Goal: Task Accomplishment & Management: Complete application form

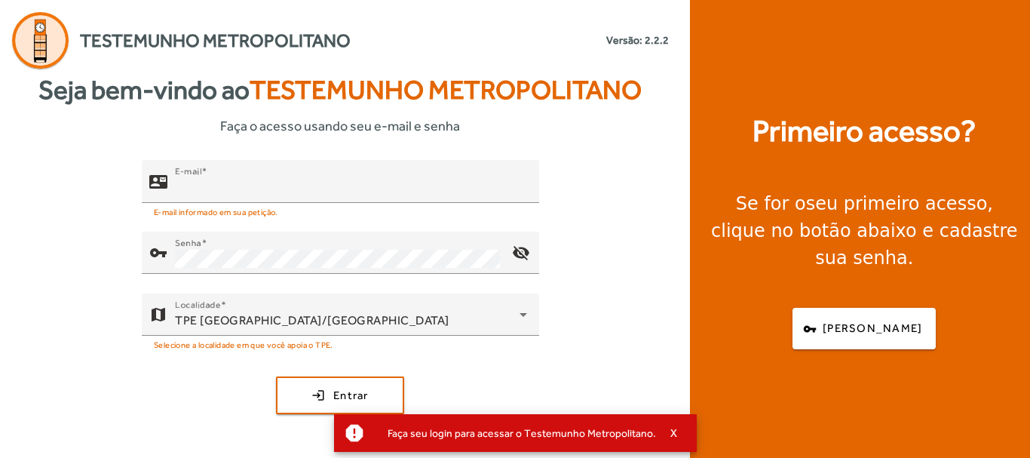
type input "**********"
click at [353, 374] on div "**********" at bounding box center [340, 308] width 681 height 296
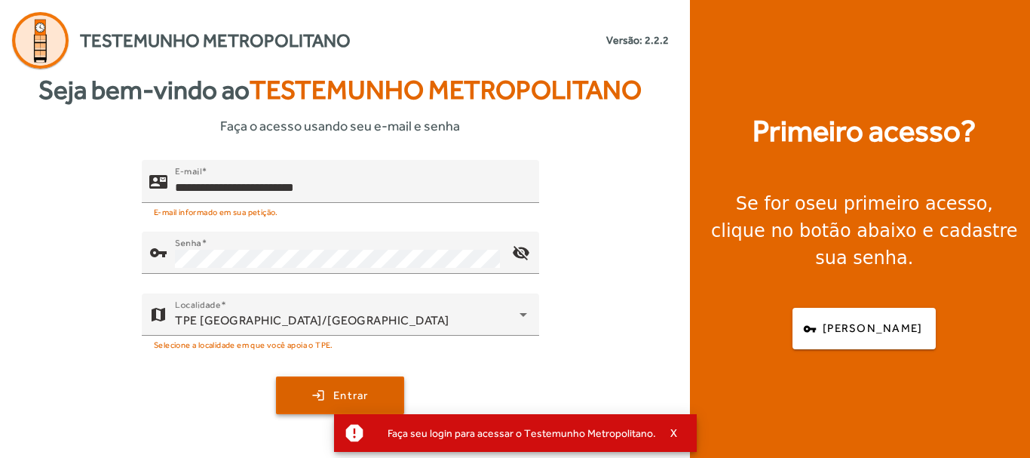
click at [360, 390] on span "Entrar" at bounding box center [350, 395] width 35 height 17
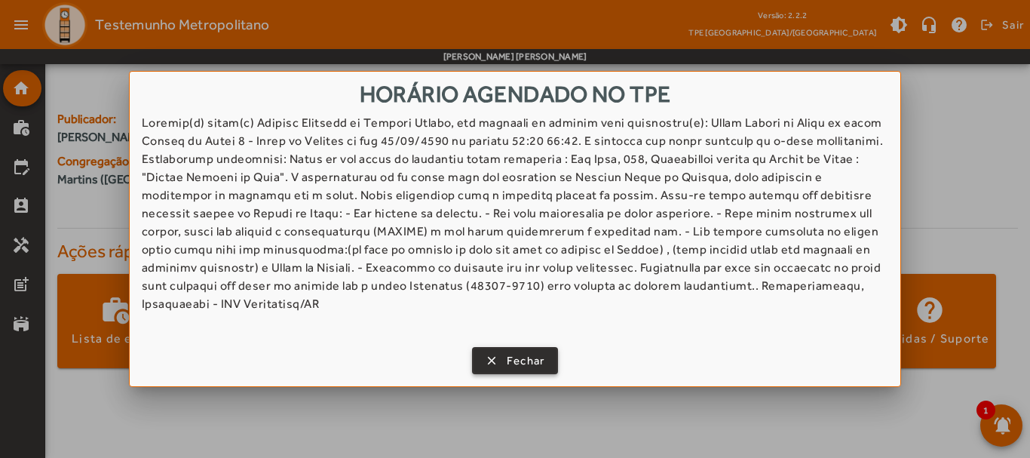
click at [493, 350] on span "button" at bounding box center [515, 360] width 84 height 36
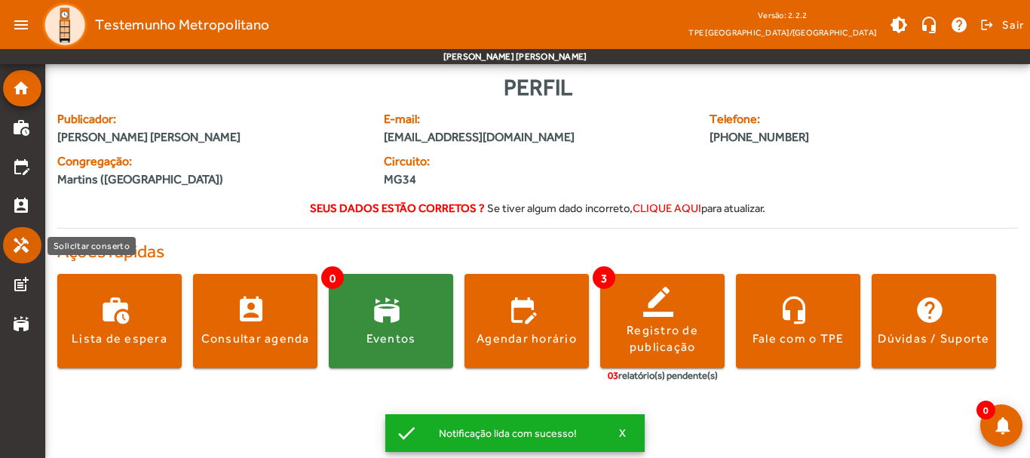
click at [14, 239] on mat-icon "handyman" at bounding box center [21, 245] width 18 height 18
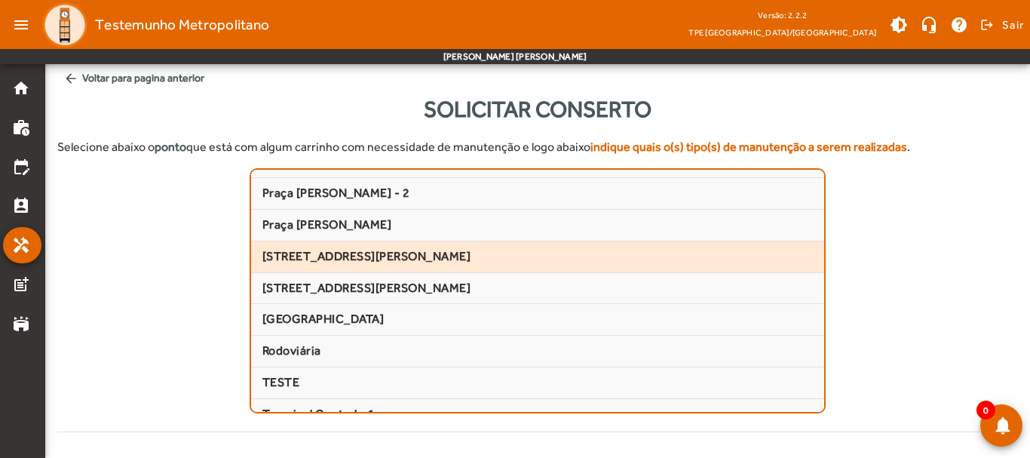
scroll to position [226, 0]
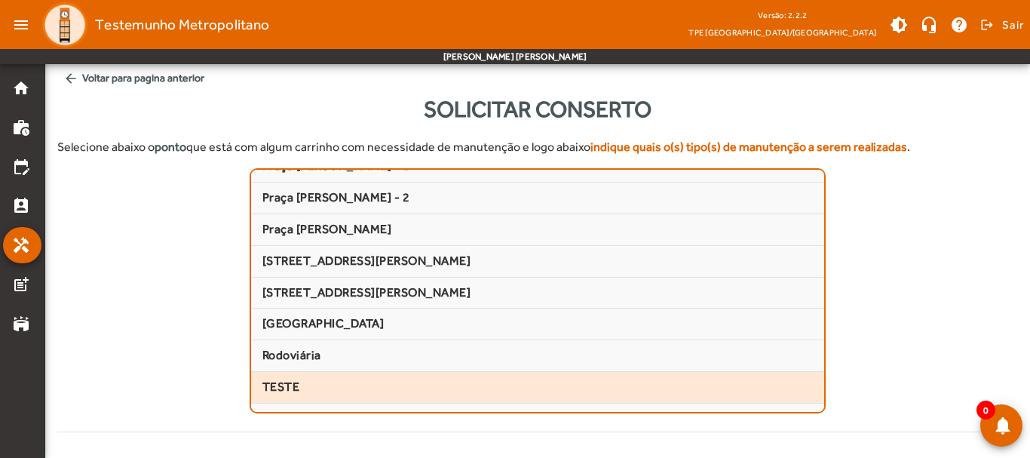
click at [289, 377] on mat-list-item "TESTE" at bounding box center [537, 388] width 573 height 32
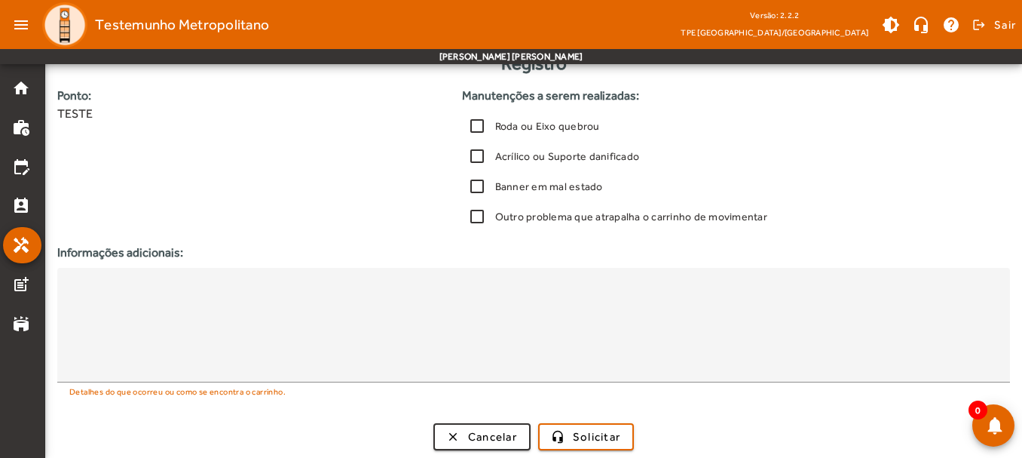
scroll to position [396, 0]
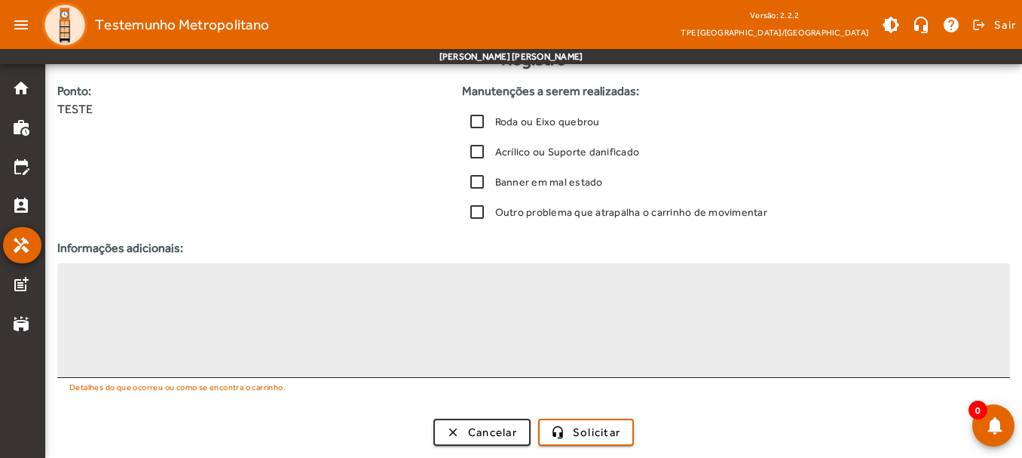
click at [441, 299] on textarea at bounding box center [533, 320] width 929 height 90
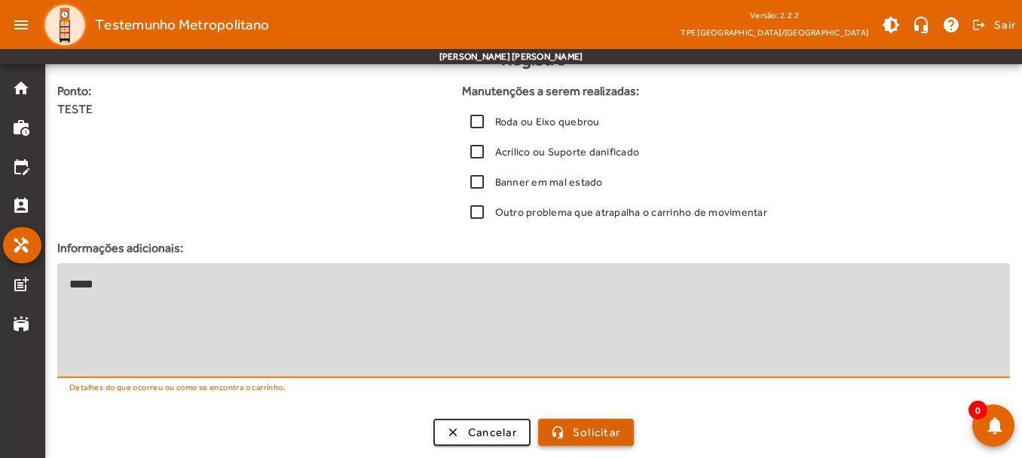
type textarea "*****"
click at [559, 414] on div "Registro Ponto: TESTE Manutenções a serem realizadas: Roda ou Eixo quebrou Acrí…" at bounding box center [533, 246] width 953 height 397
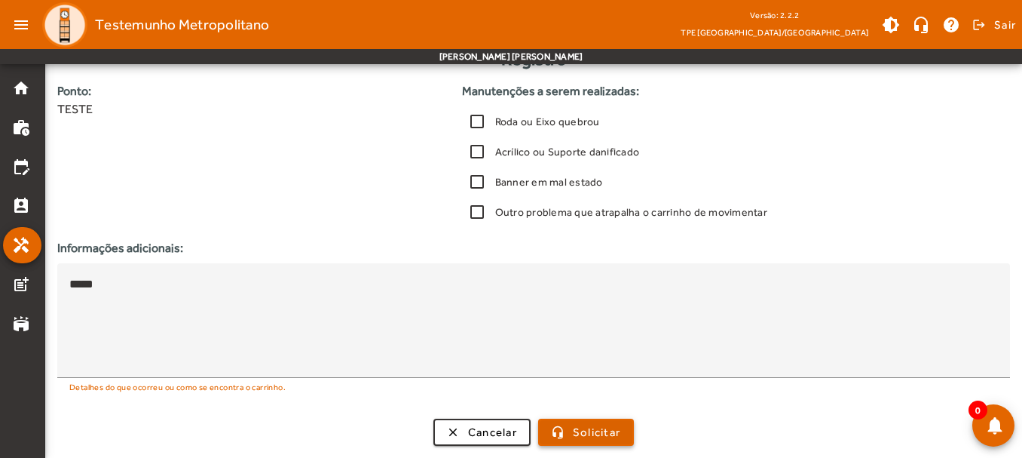
click at [572, 430] on span "submit" at bounding box center [586, 432] width 93 height 36
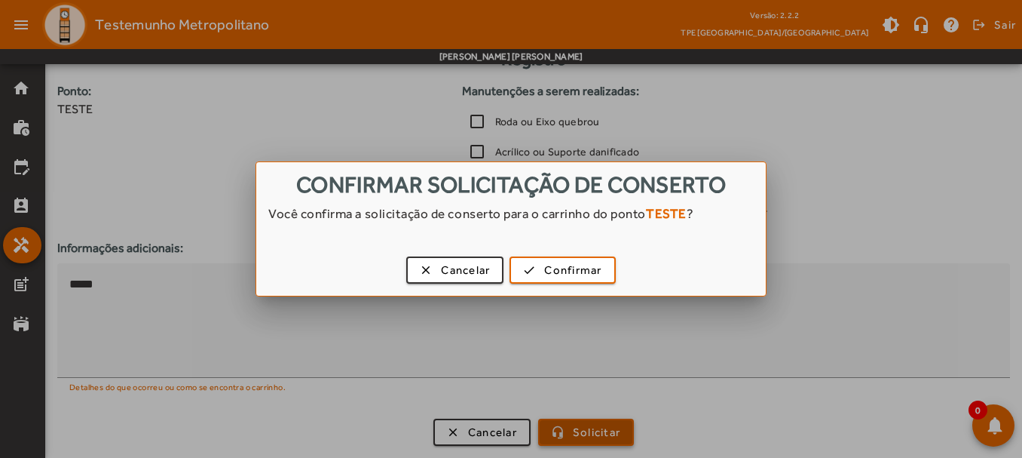
scroll to position [0, 0]
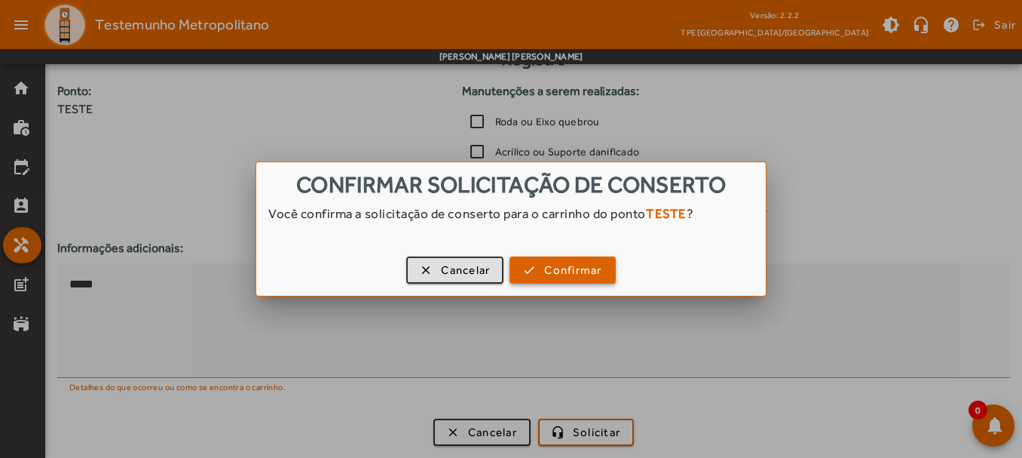
click at [576, 265] on span "Confirmar" at bounding box center [572, 270] width 57 height 17
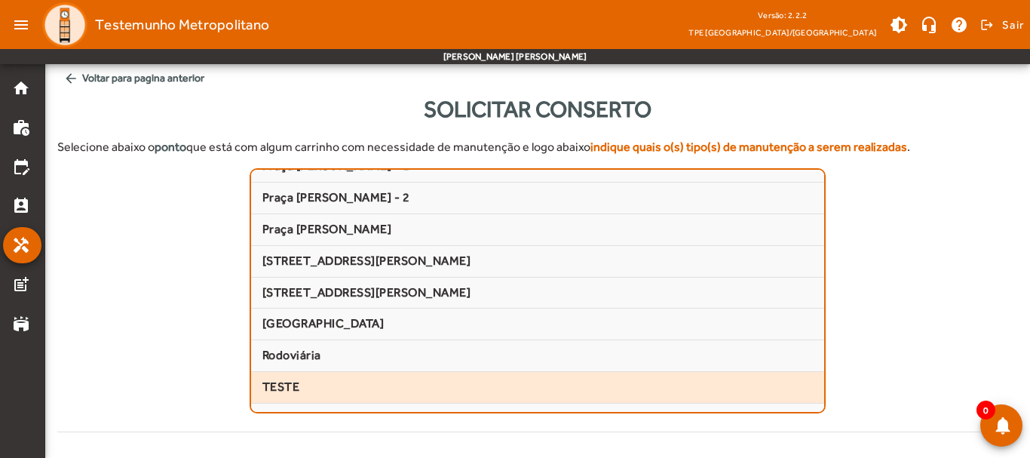
click at [323, 381] on span "TESTE" at bounding box center [537, 387] width 550 height 16
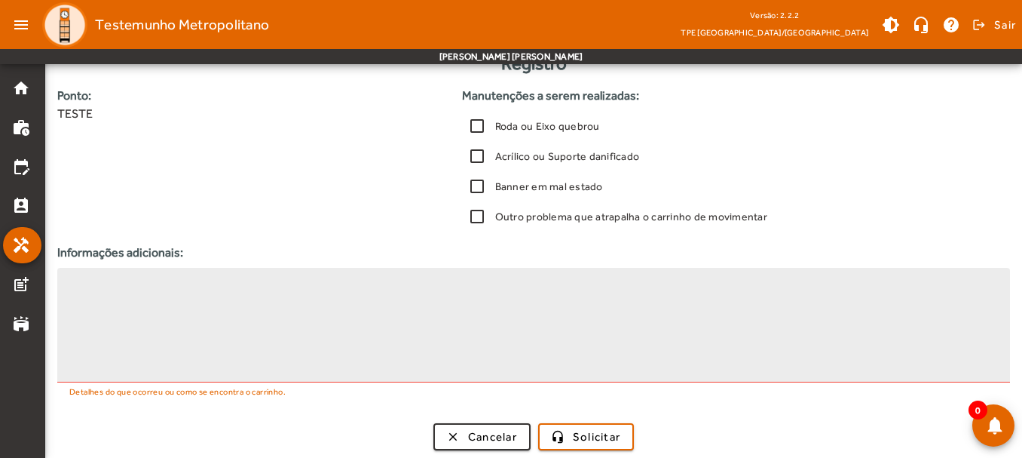
scroll to position [396, 0]
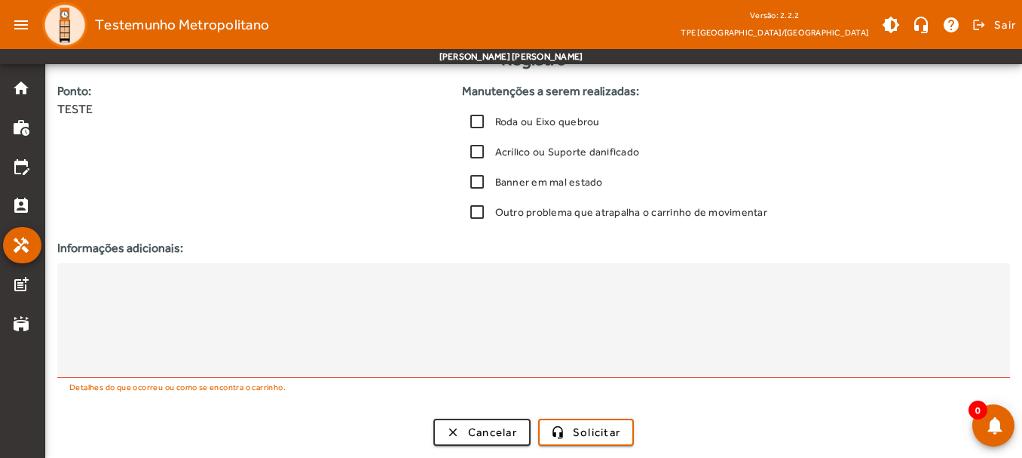
click at [502, 126] on label "Roda ou Eixo quebrou" at bounding box center [546, 121] width 108 height 15
click at [502, 144] on label "Acrílico ou Suporte danificado" at bounding box center [566, 151] width 148 height 15
click at [522, 181] on label "Banner em mal estado" at bounding box center [547, 181] width 111 height 15
click at [533, 213] on label "Outro problema que atrapalha o carrinho de movimentar" at bounding box center [629, 211] width 275 height 15
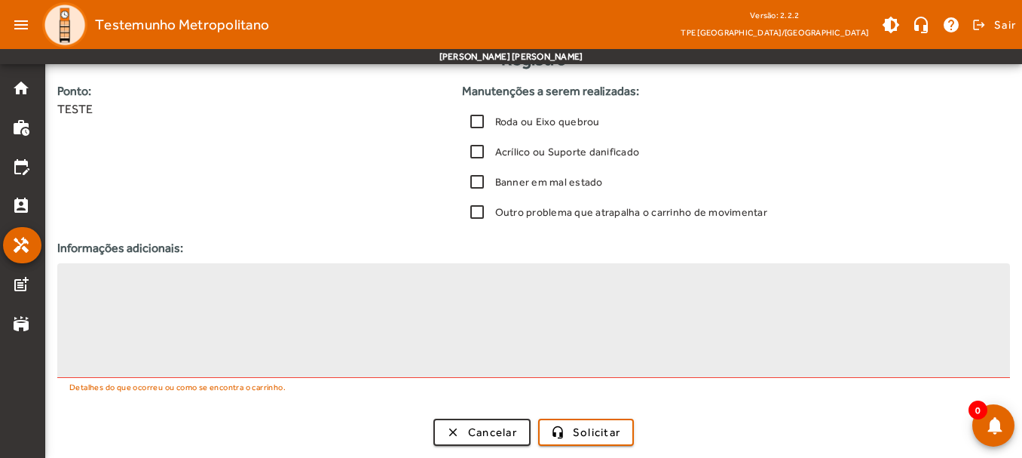
click at [520, 297] on textarea at bounding box center [533, 320] width 929 height 90
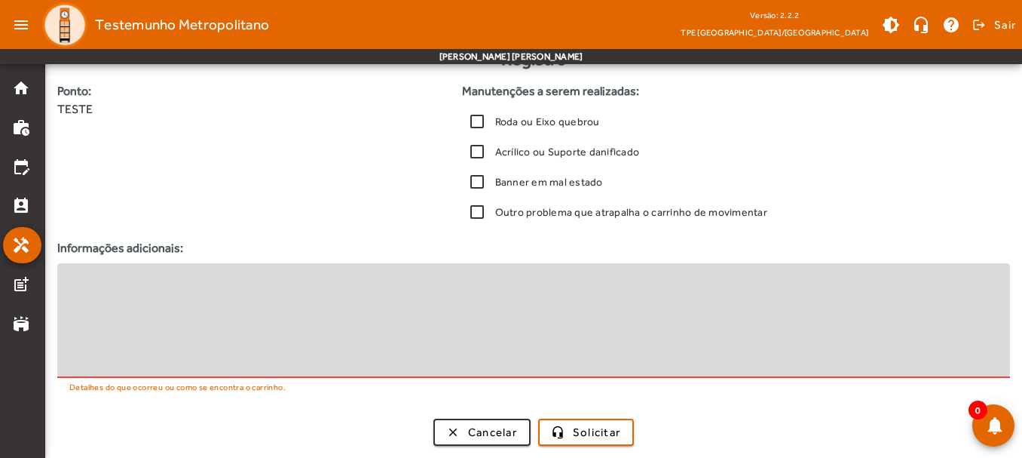
type textarea "*"
type textarea "**********"
click at [595, 426] on span "Solicitar" at bounding box center [596, 432] width 47 height 17
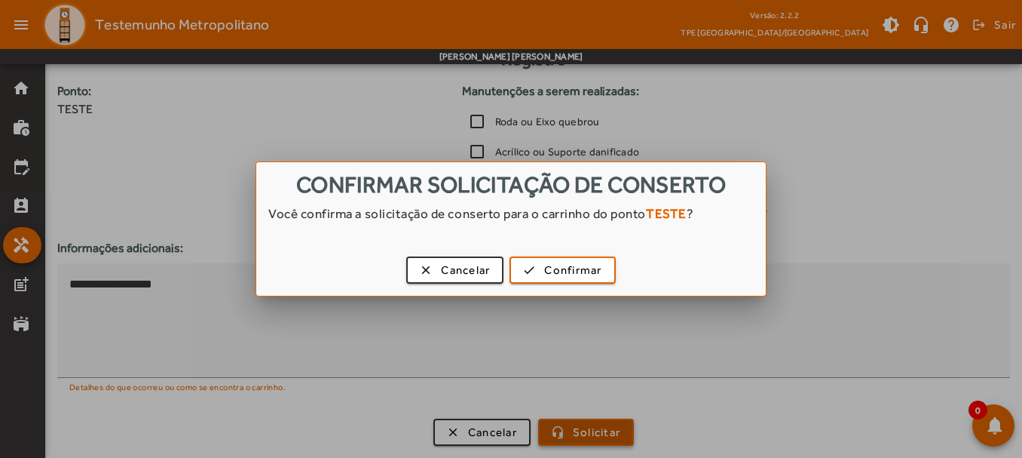
scroll to position [0, 0]
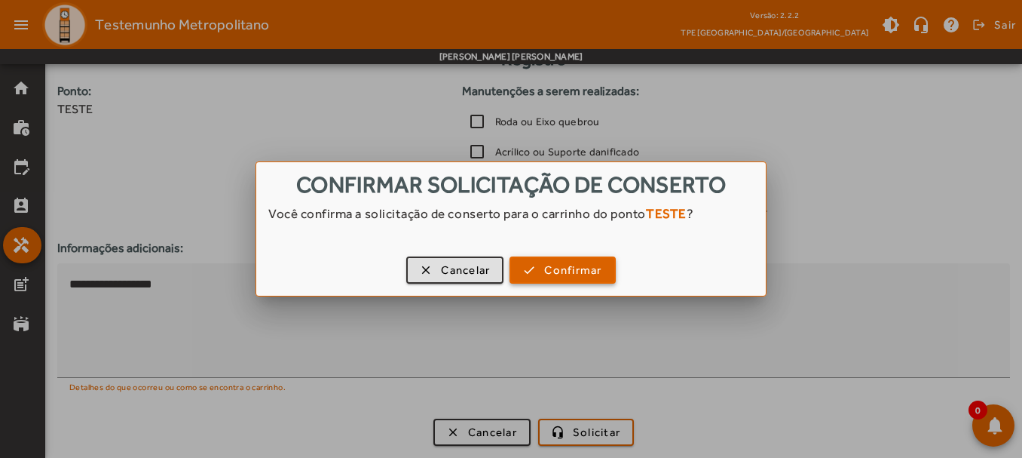
click at [571, 269] on span "Confirmar" at bounding box center [572, 270] width 57 height 17
